Goal: Task Accomplishment & Management: Manage account settings

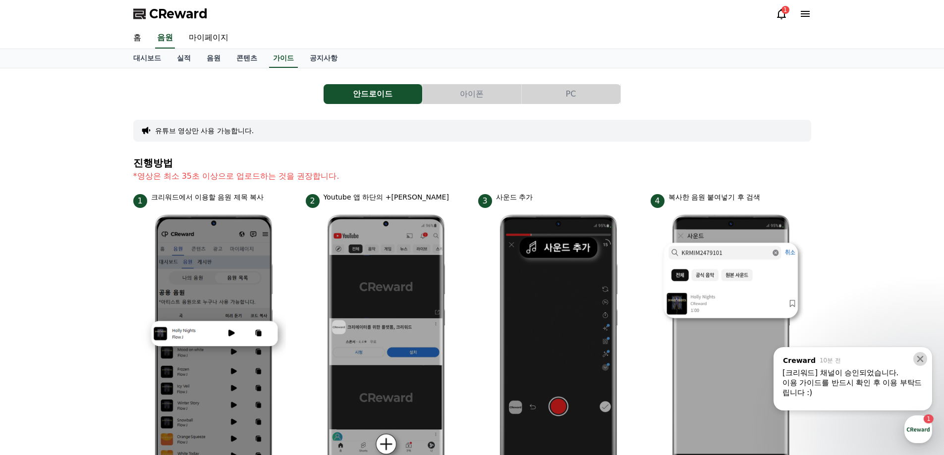
click at [919, 364] on icon at bounding box center [920, 359] width 10 height 10
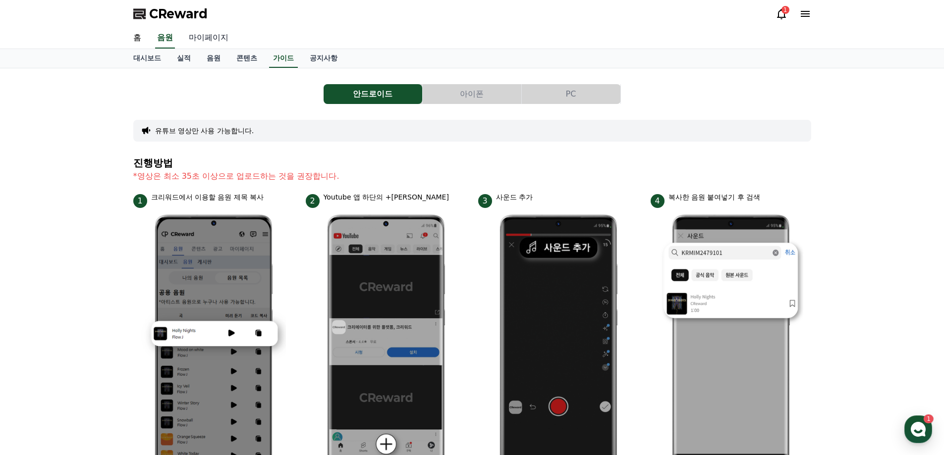
click at [224, 44] on link "마이페이지" at bounding box center [208, 38] width 55 height 21
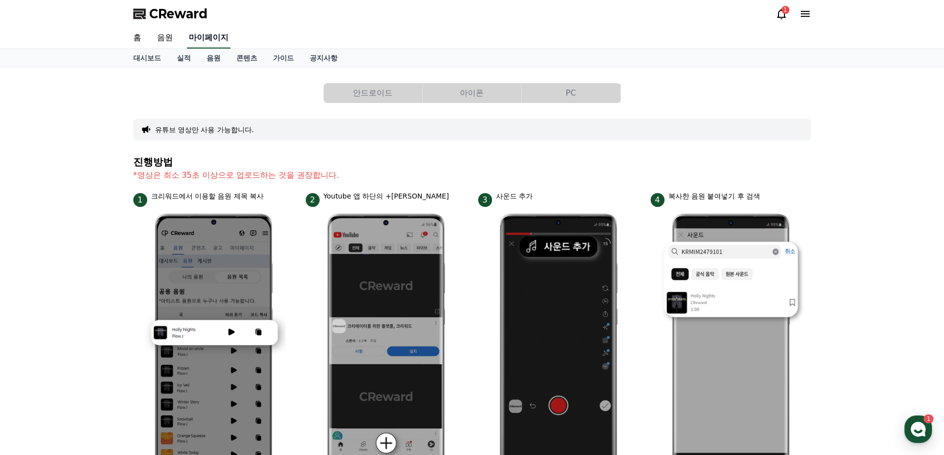
select select "**********"
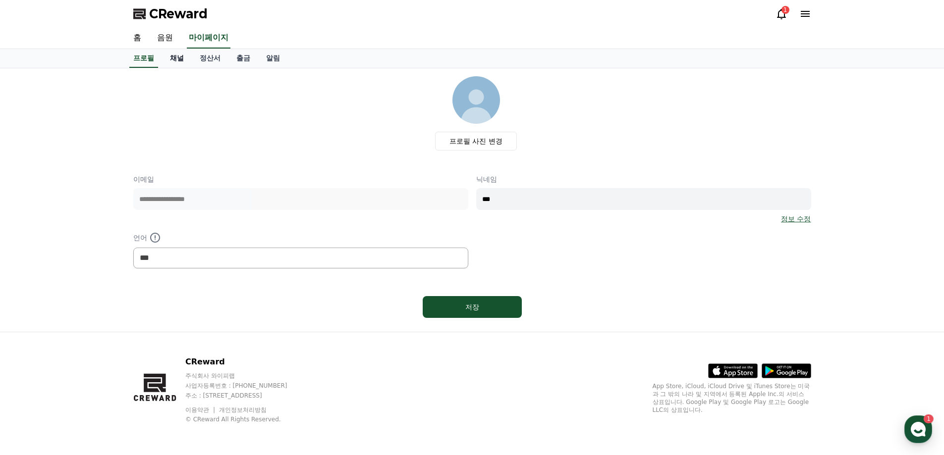
click at [181, 62] on link "채널" at bounding box center [177, 58] width 30 height 19
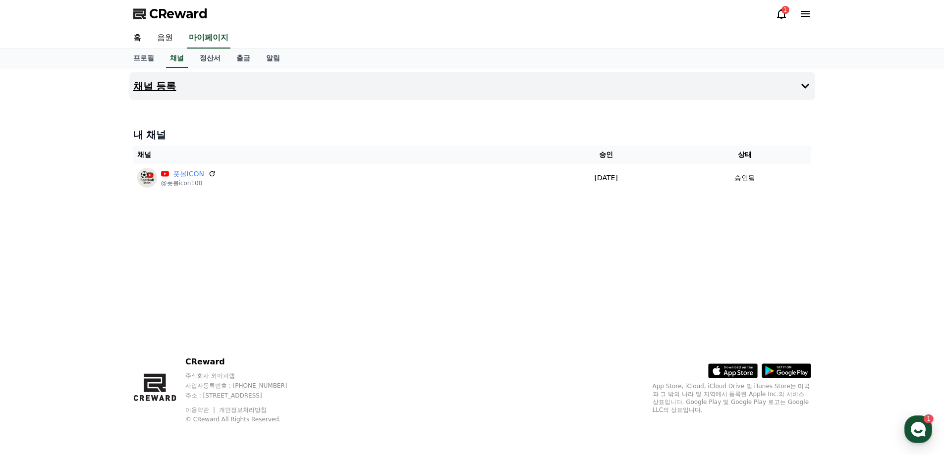
click at [800, 85] on icon at bounding box center [805, 86] width 12 height 12
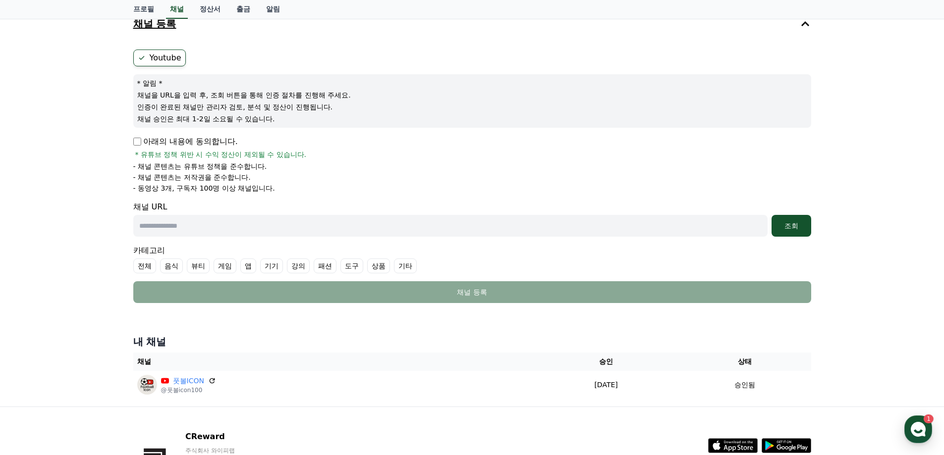
scroll to position [132, 0]
